Goal: Use online tool/utility: Utilize a website feature to perform a specific function

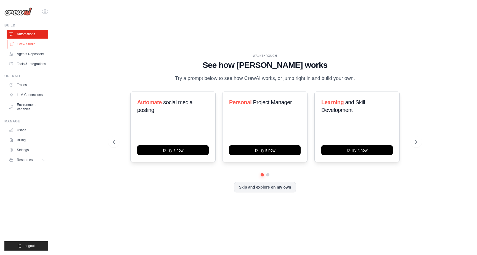
click at [23, 47] on link "Crew Studio" at bounding box center [28, 44] width 42 height 9
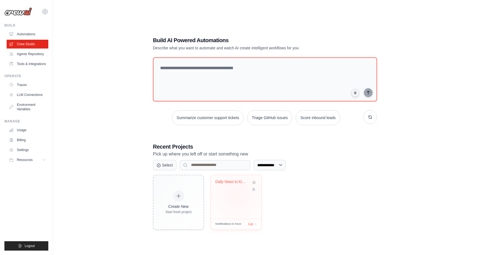
click at [238, 196] on div "Daily News to Kindle Automation" at bounding box center [236, 197] width 51 height 44
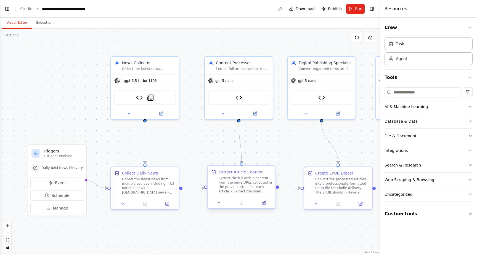
scroll to position [4754, 0]
click at [358, 10] on span "Run" at bounding box center [358, 9] width 7 height 6
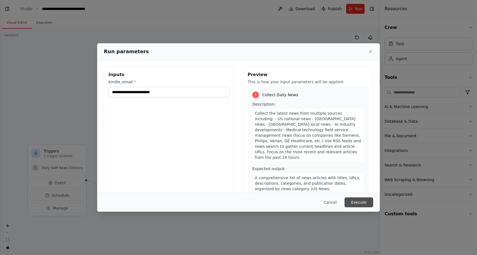
click at [361, 202] on button "Execute" at bounding box center [359, 203] width 29 height 10
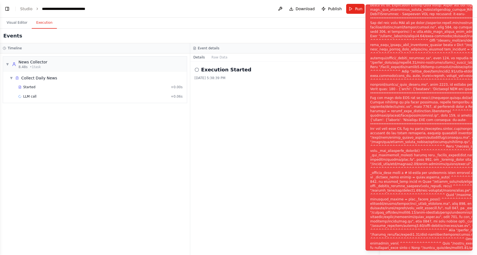
scroll to position [0, 0]
click at [300, 149] on div "Execution Started 10/4/2025, 5:38:39 PM" at bounding box center [285, 159] width 190 height 194
click at [282, 7] on button at bounding box center [280, 9] width 9 height 10
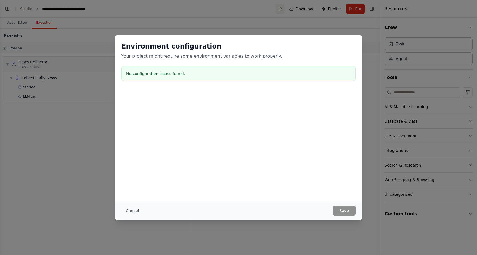
click at [282, 7] on div "Environment configuration Your project might require some environment variables…" at bounding box center [238, 127] width 477 height 255
click at [368, 119] on div "Environment configuration Your project might require some environment variables…" at bounding box center [238, 127] width 477 height 255
click at [129, 208] on button "Cancel" at bounding box center [132, 211] width 22 height 10
